Goal: Transaction & Acquisition: Purchase product/service

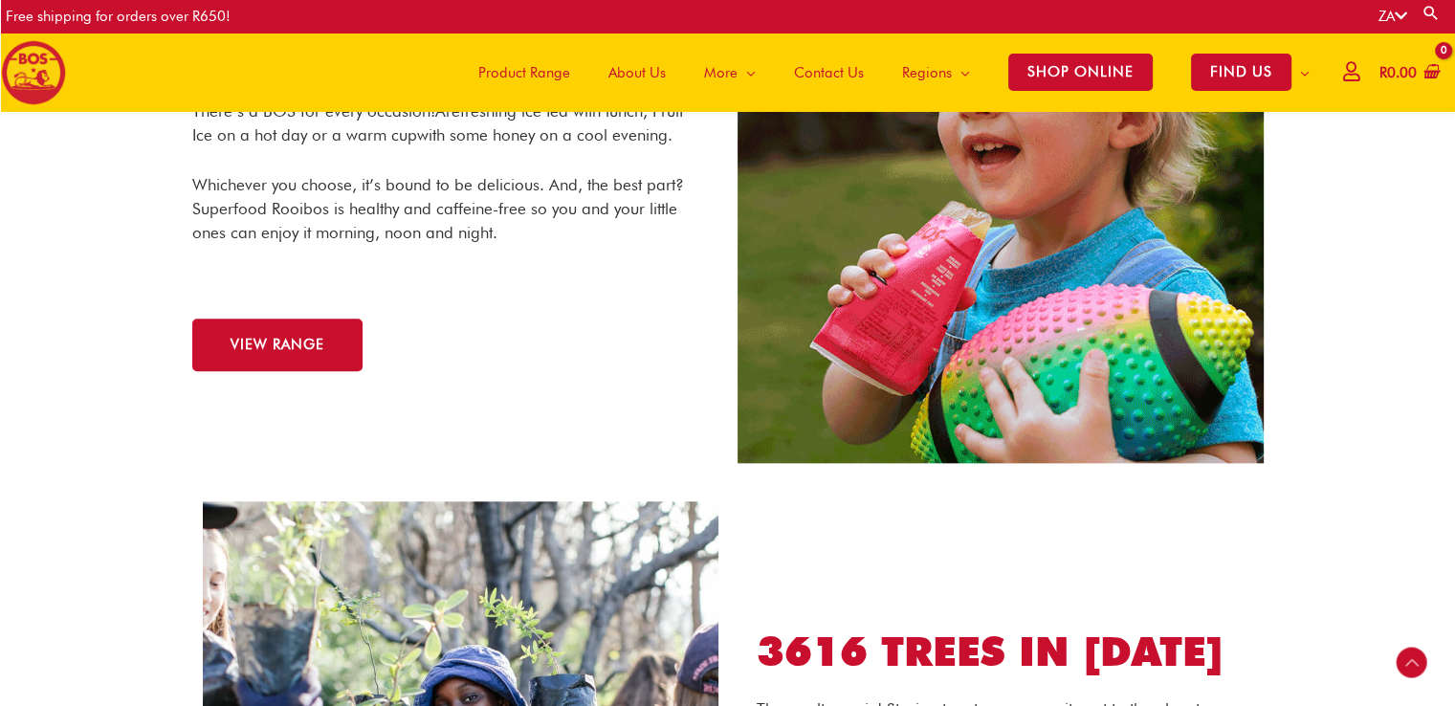
scroll to position [2006, 0]
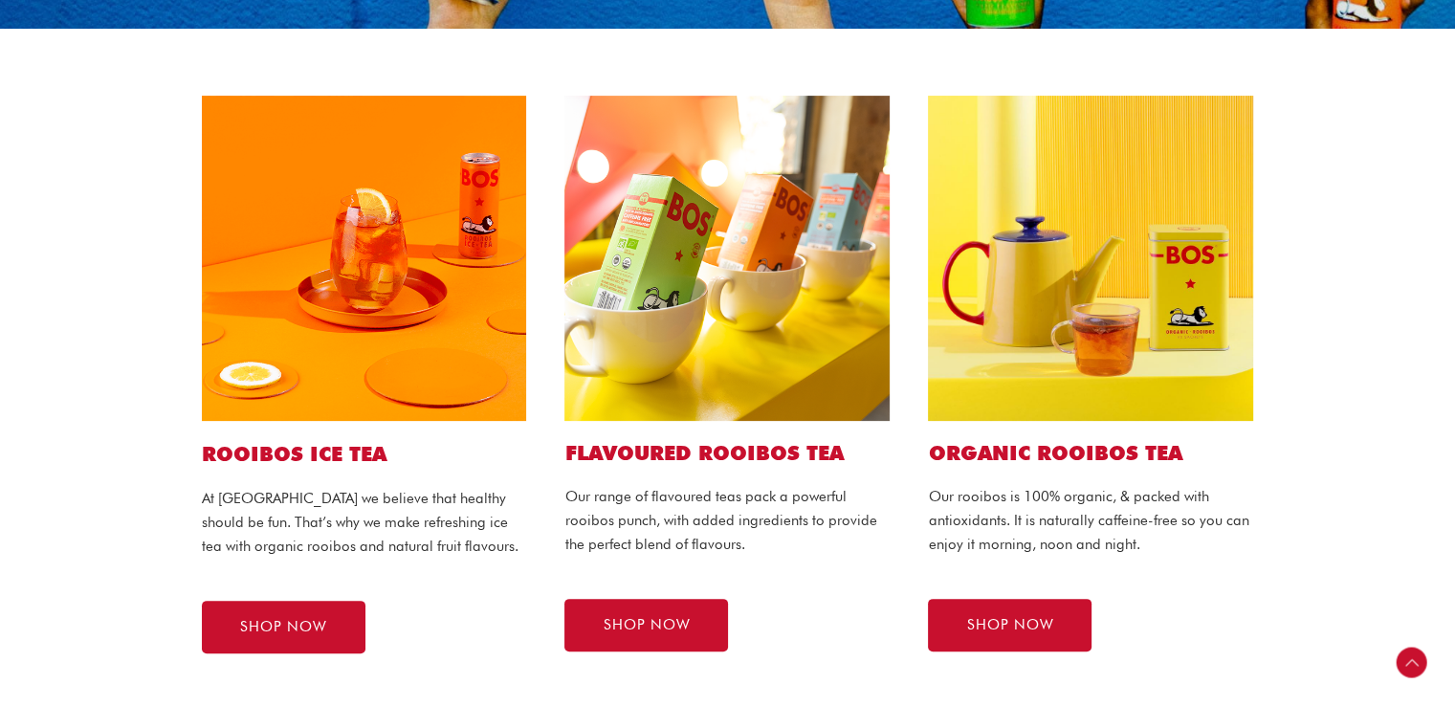
scroll to position [401, 0]
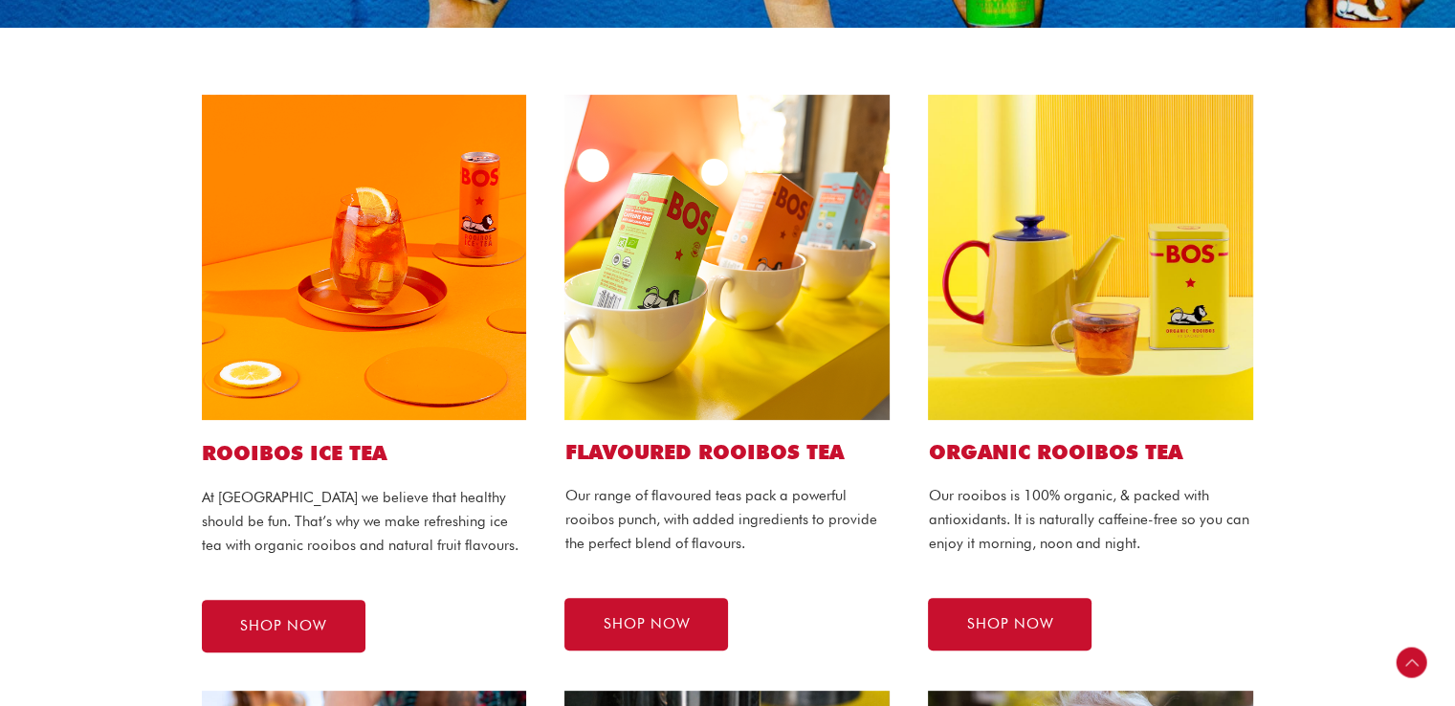
click at [436, 230] on img at bounding box center [364, 257] width 325 height 325
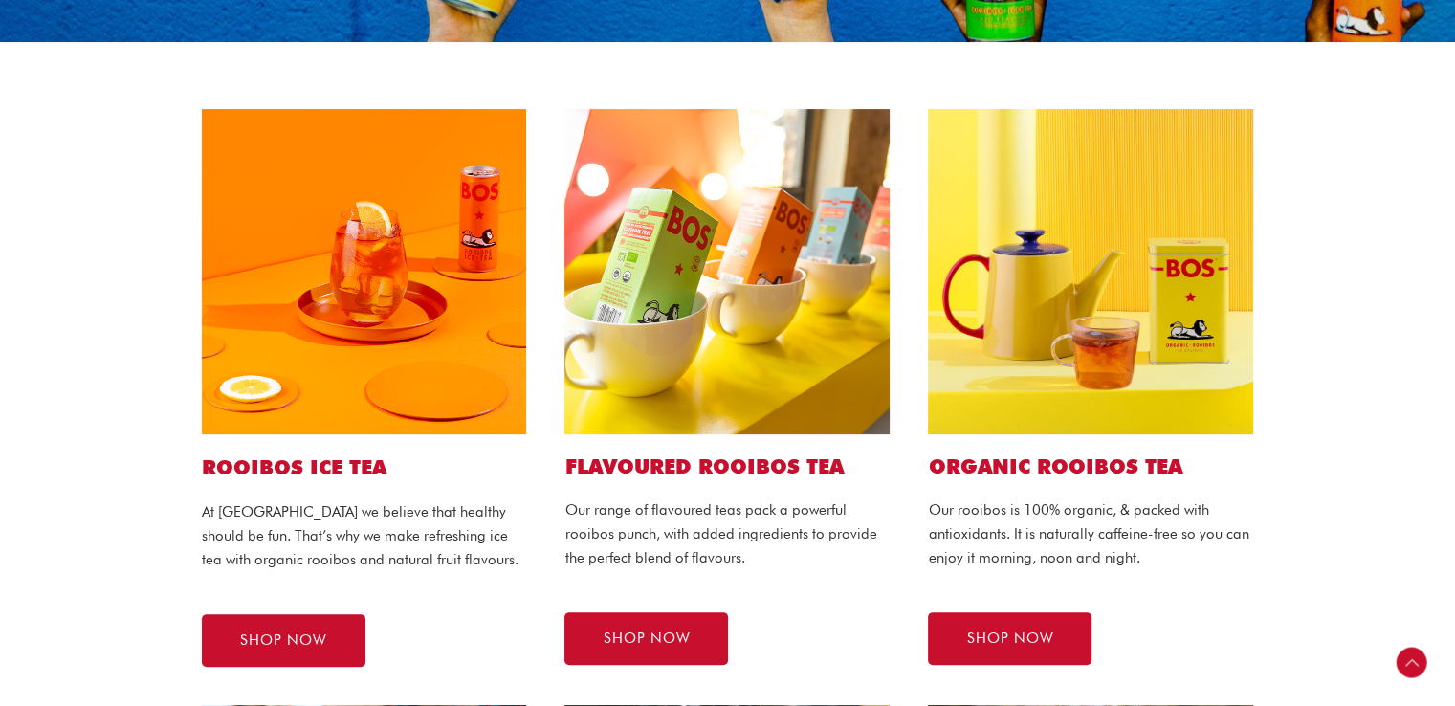
scroll to position [384, 0]
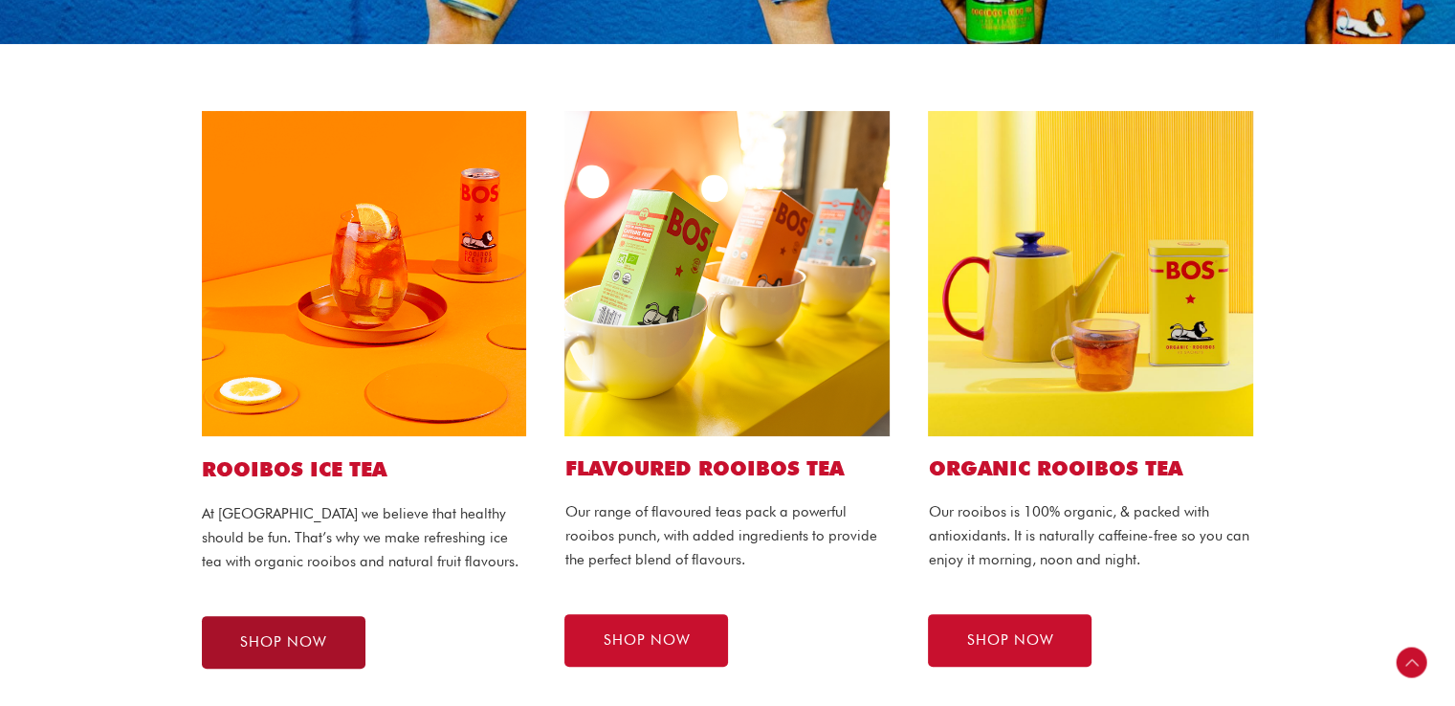
click at [303, 640] on span "SHOP NOW" at bounding box center [283, 642] width 87 height 14
click at [268, 638] on span "SHOP NOW" at bounding box center [283, 642] width 87 height 14
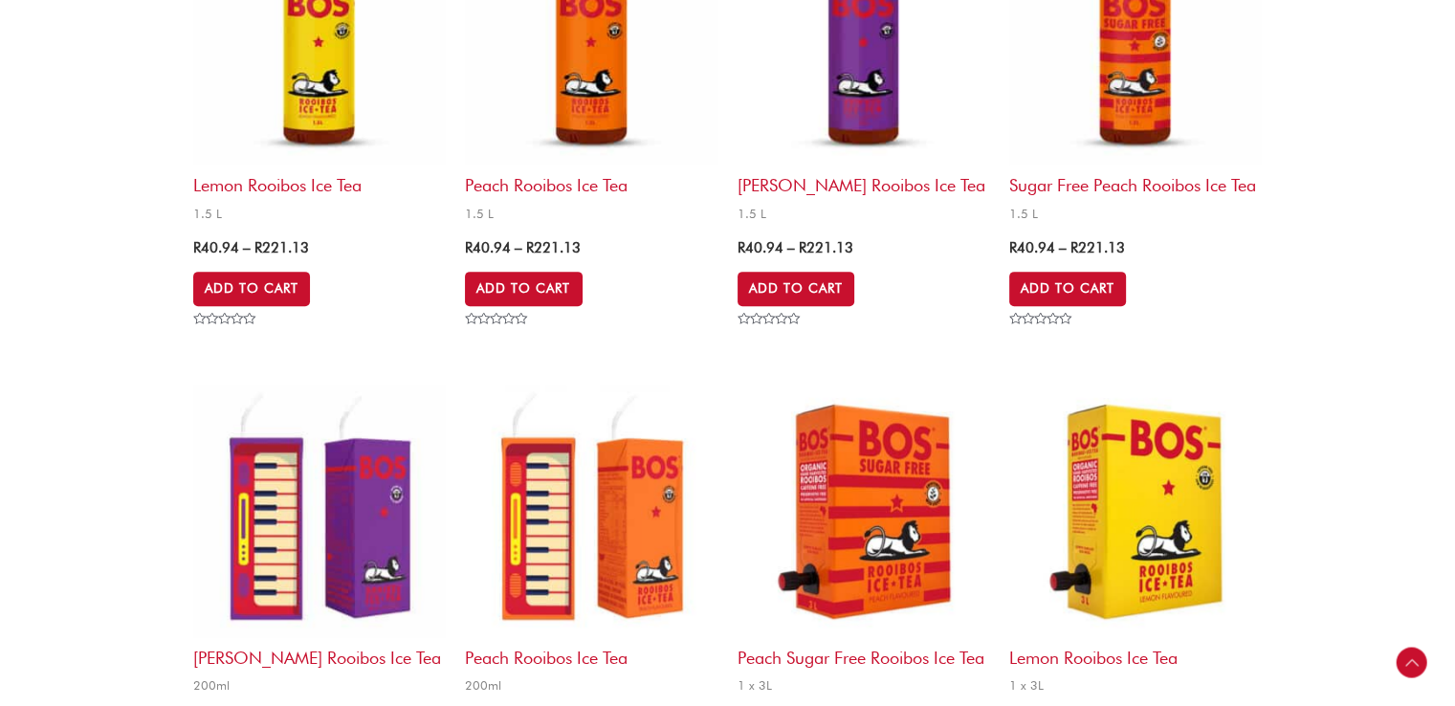
scroll to position [727, 0]
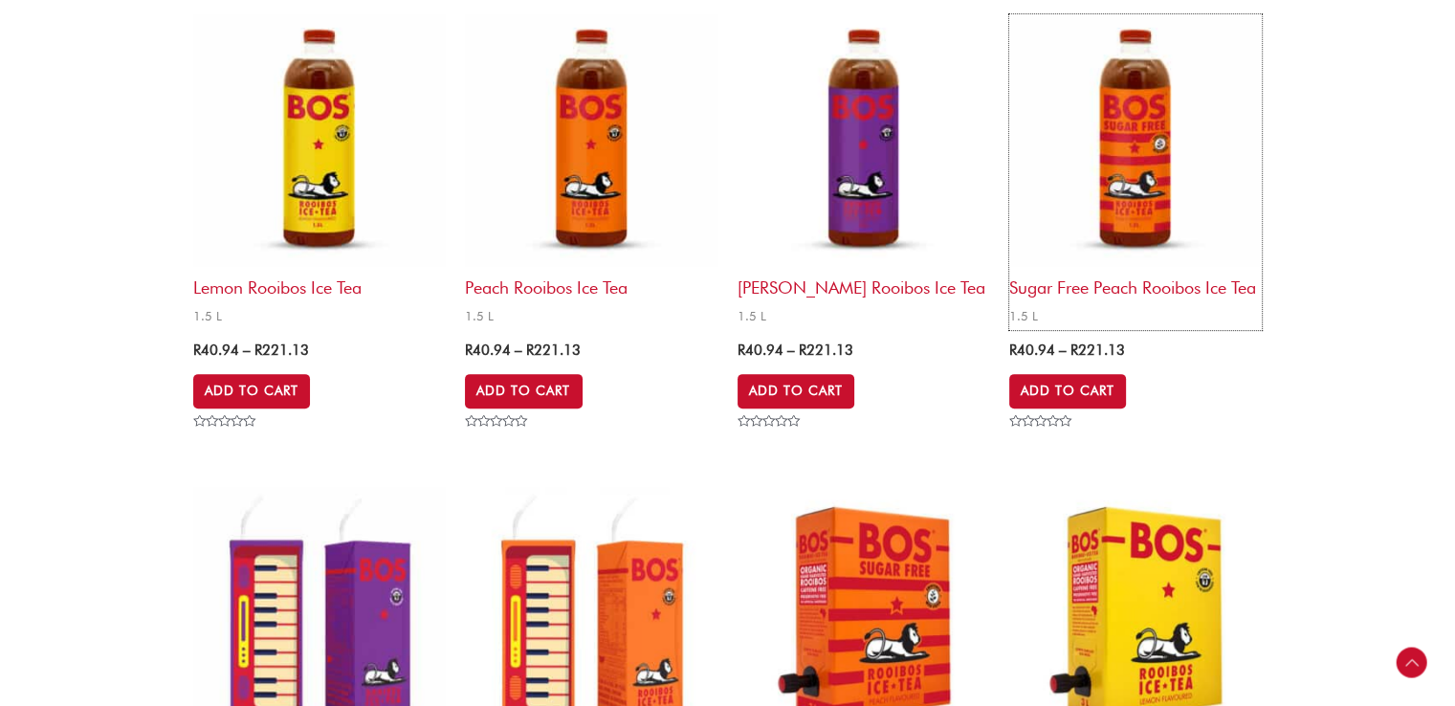
click at [1132, 169] on img at bounding box center [1135, 140] width 252 height 252
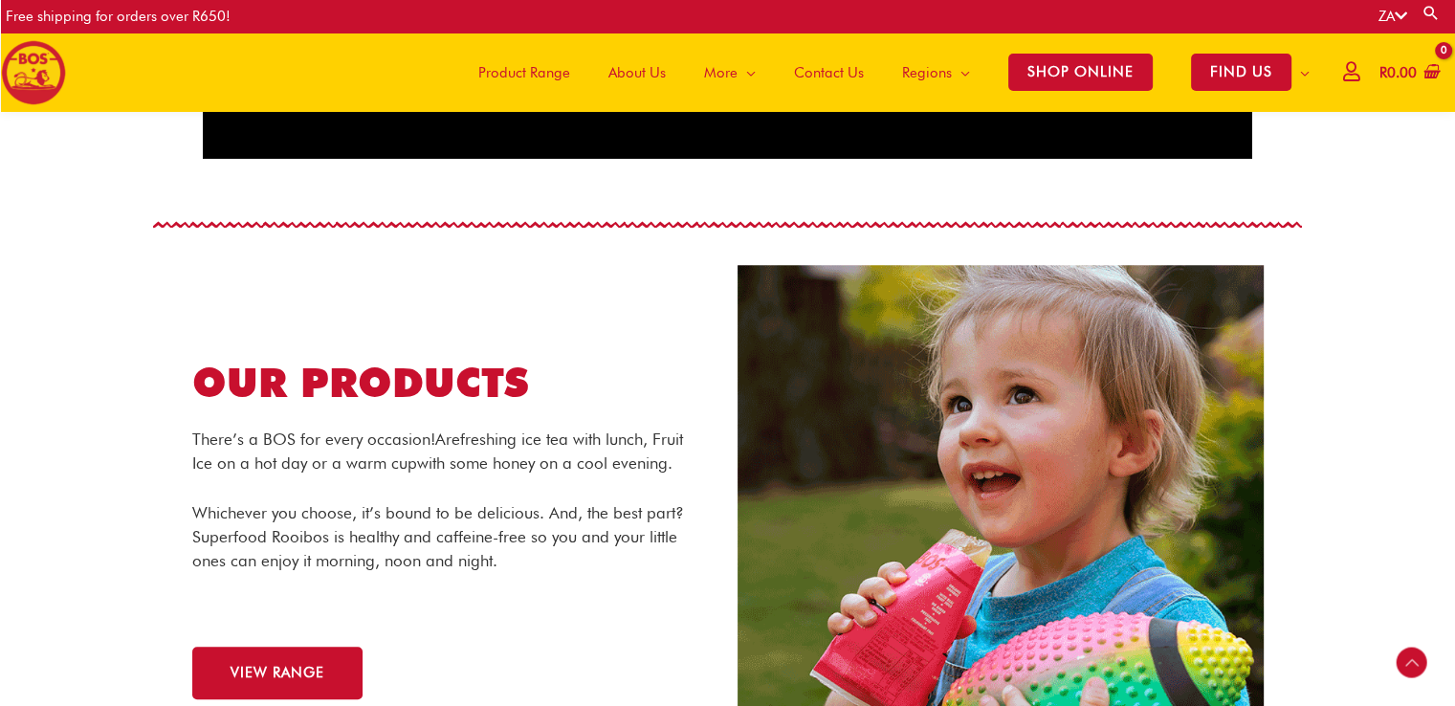
scroll to position [1675, 0]
